Goal: Task Accomplishment & Management: Manage account settings

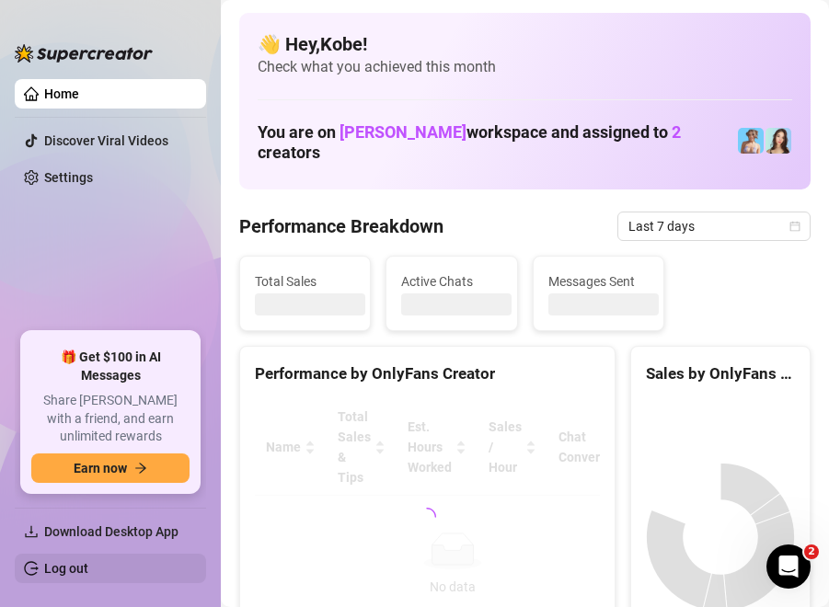
click at [81, 572] on link "Log out" at bounding box center [66, 568] width 44 height 15
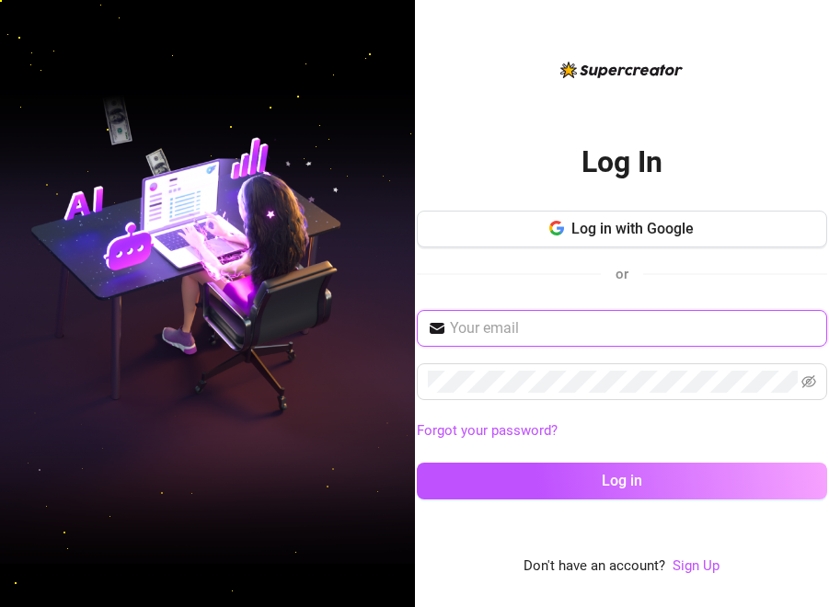
click at [586, 324] on input "text" at bounding box center [633, 328] width 366 height 22
type input "[EMAIL_ADDRESS][DOMAIN_NAME]"
click at [417, 463] on button "Log in" at bounding box center [622, 481] width 410 height 37
